Goal: Browse casually: Explore the website without a specific task or goal

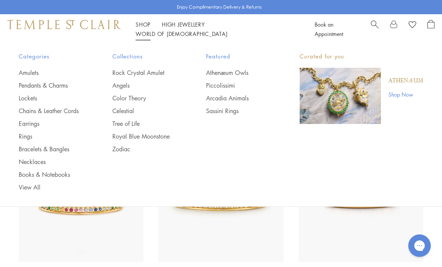
click at [35, 184] on link "View All" at bounding box center [51, 187] width 64 height 8
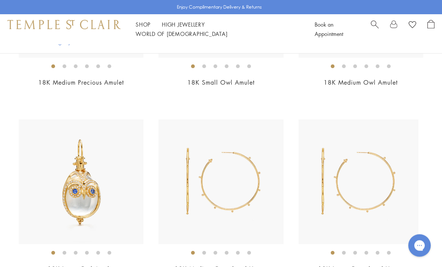
scroll to position [4153, 0]
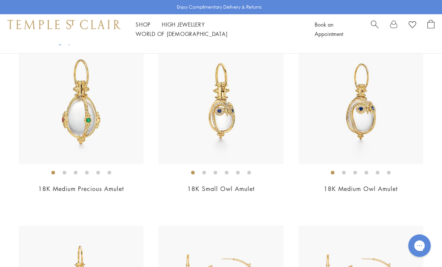
scroll to position [4047, 0]
click at [249, 174] on div "18K Small Owl Amulet $5,900" at bounding box center [221, 121] width 125 height 164
click at [401, 184] on h2 "18K Medium Owl Amulet" at bounding box center [361, 188] width 125 height 9
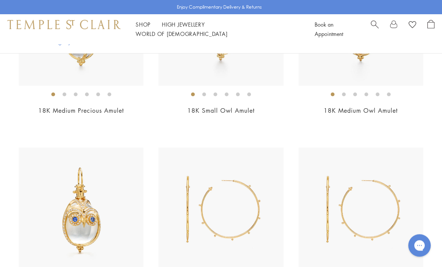
scroll to position [4125, 0]
click at [412, 195] on img at bounding box center [361, 210] width 125 height 125
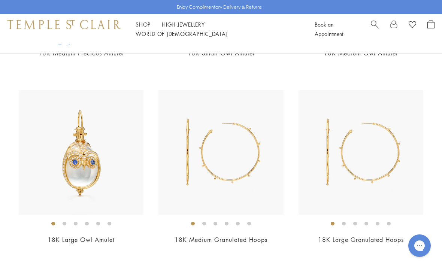
scroll to position [4203, 0]
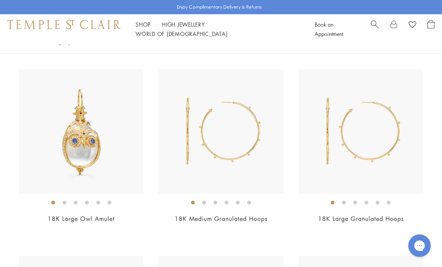
click at [115, 225] on div "$22,500" at bounding box center [81, 229] width 125 height 9
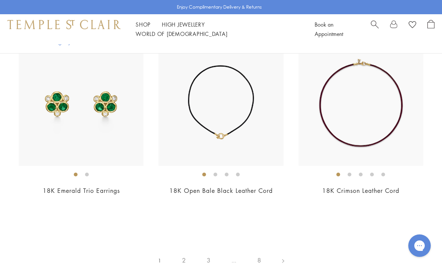
scroll to position [4978, 0]
click at [185, 254] on link "2" at bounding box center [184, 261] width 25 height 21
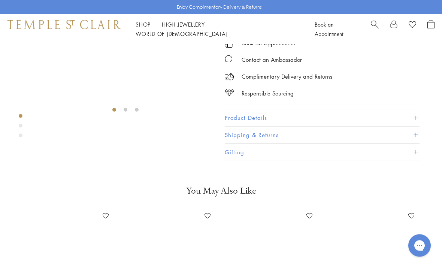
scroll to position [44, 0]
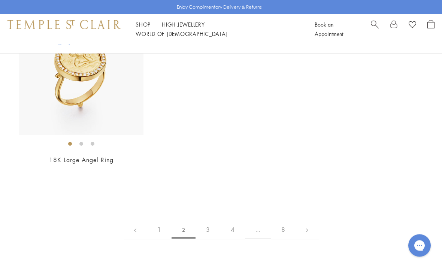
scroll to position [3570, 0]
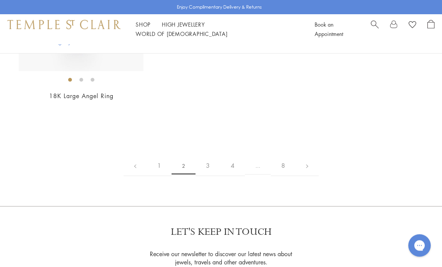
click at [207, 161] on link "3" at bounding box center [208, 166] width 25 height 21
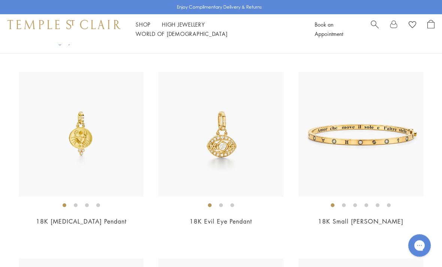
scroll to position [66, 0]
click at [248, 223] on link "18K Evil Eye Pendant" at bounding box center [221, 221] width 63 height 8
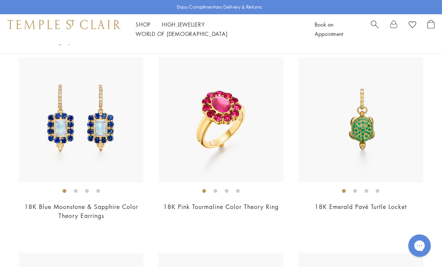
scroll to position [2524, 0]
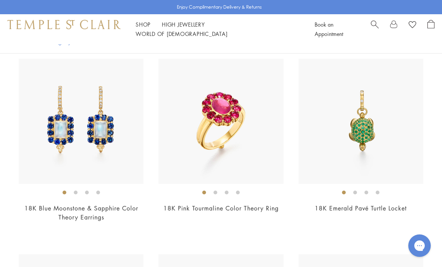
click at [394, 204] on link "18K Emerald Pavé Turtle Locket" at bounding box center [361, 208] width 92 height 8
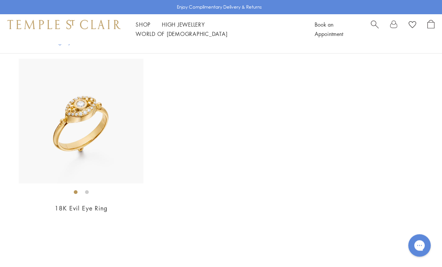
scroll to position [3484, 0]
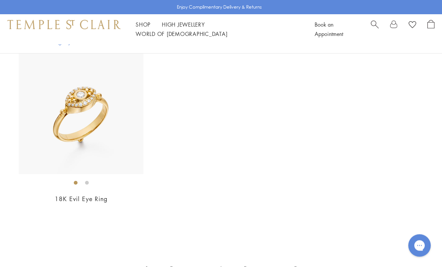
click at [223, 259] on link "4" at bounding box center [220, 269] width 25 height 21
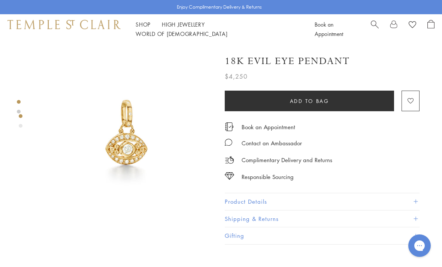
click at [25, 124] on div at bounding box center [118, 226] width 236 height 364
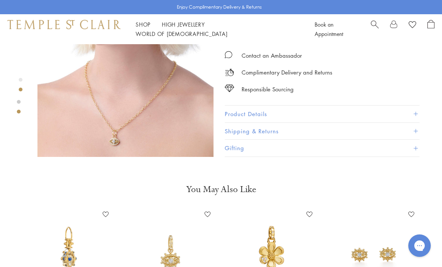
scroll to position [229, 0]
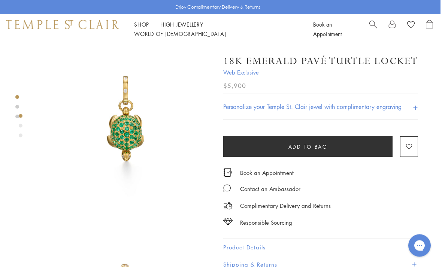
scroll to position [0, 1]
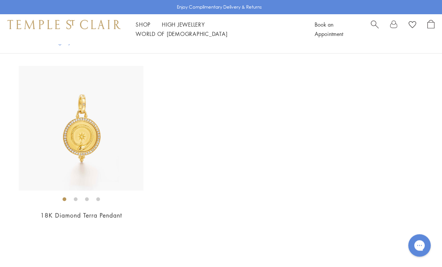
scroll to position [3459, 0]
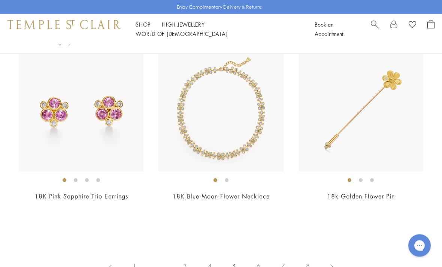
scroll to position [2902, 0]
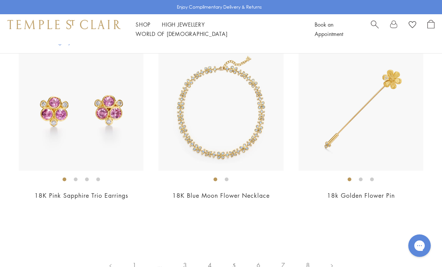
click at [261, 262] on link "6" at bounding box center [258, 265] width 25 height 21
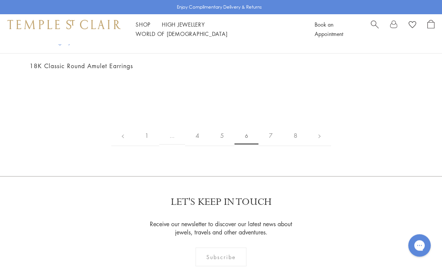
scroll to position [3226, 0]
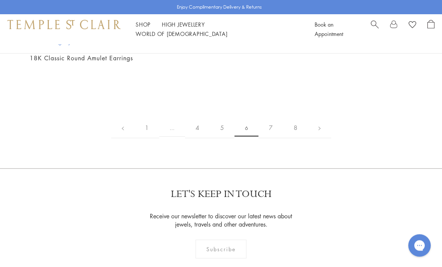
click at [273, 139] on link "7" at bounding box center [271, 128] width 25 height 21
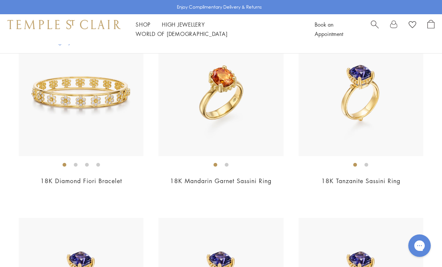
scroll to position [684, 0]
click at [410, 146] on img at bounding box center [361, 93] width 125 height 125
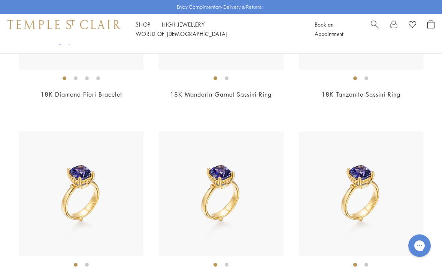
scroll to position [771, 0]
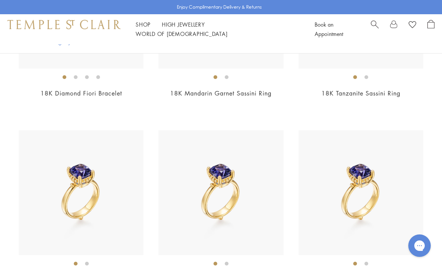
click at [101, 267] on div "18K Tanzanite Sassini Ring $15,000" at bounding box center [81, 212] width 125 height 164
click at [230, 253] on img at bounding box center [221, 192] width 125 height 125
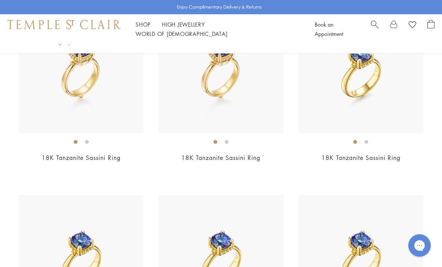
scroll to position [1080, 0]
click at [261, 154] on link "18K Tanzanite Sassini Ring" at bounding box center [220, 158] width 79 height 8
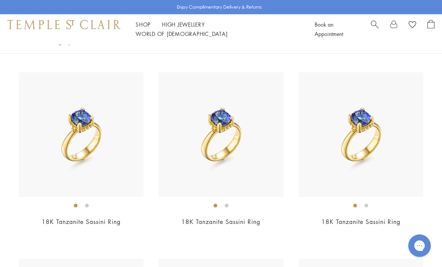
scroll to position [1207, 0]
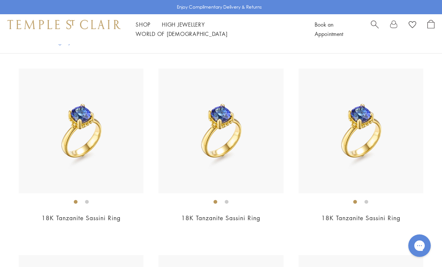
click at [389, 214] on link "18K Tanzanite Sassini Ring" at bounding box center [361, 218] width 79 height 8
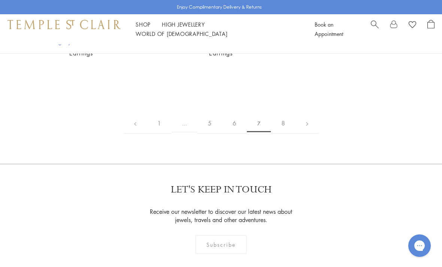
scroll to position [4008, 0]
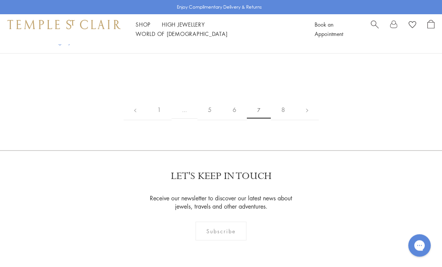
click at [286, 100] on link "8" at bounding box center [283, 110] width 25 height 21
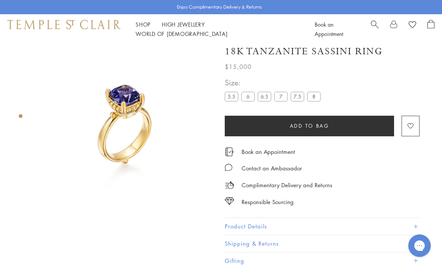
scroll to position [44, 0]
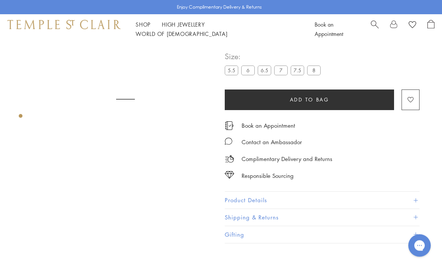
scroll to position [44, 0]
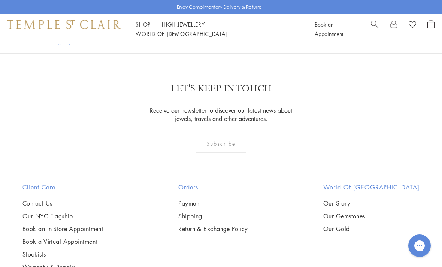
scroll to position [2388, 0]
